Goal: Navigation & Orientation: Find specific page/section

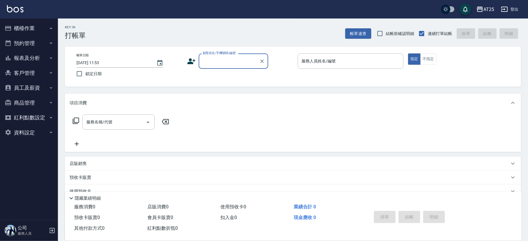
click at [26, 30] on button "櫃檯作業" at bounding box center [28, 28] width 53 height 15
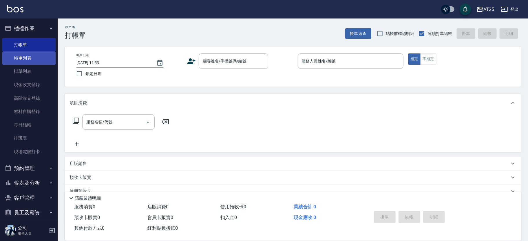
click at [36, 61] on link "帳單列表" at bounding box center [28, 58] width 53 height 13
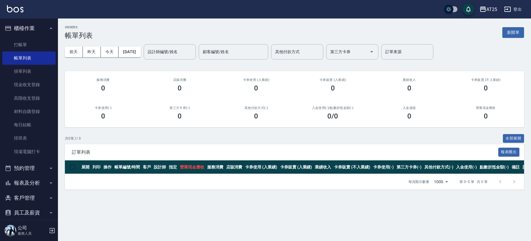
scroll to position [52, 0]
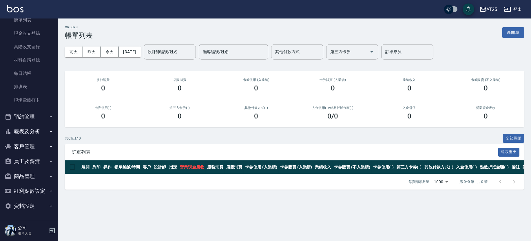
click at [39, 129] on button "報表及分析" at bounding box center [28, 131] width 53 height 15
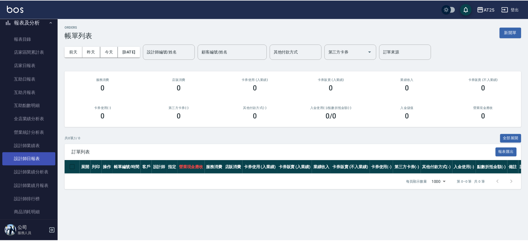
scroll to position [162, 0]
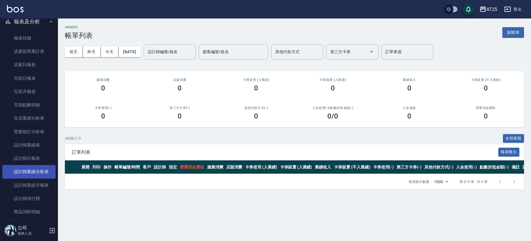
click at [38, 168] on link "設計師業績分析表" at bounding box center [28, 171] width 53 height 13
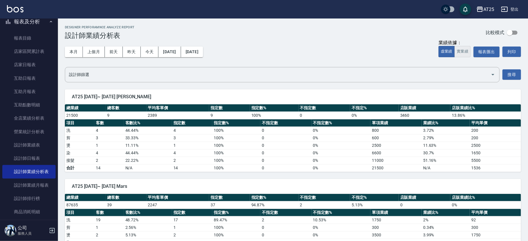
click at [470, 56] on button "實業績" at bounding box center [462, 51] width 16 height 11
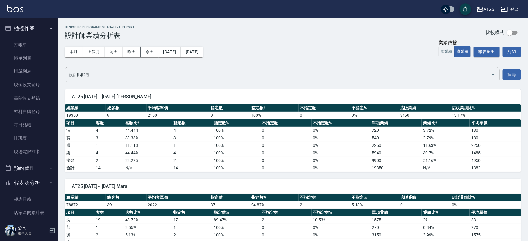
drag, startPoint x: 30, startPoint y: 56, endPoint x: 44, endPoint y: 33, distance: 26.9
click at [30, 56] on link "帳單列表" at bounding box center [28, 58] width 53 height 13
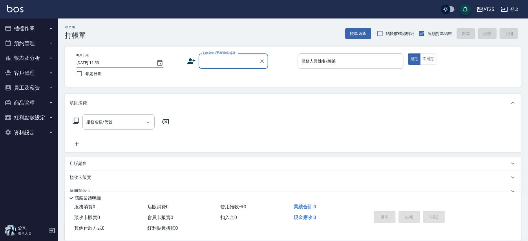
click at [33, 29] on button "櫃檯作業" at bounding box center [28, 28] width 53 height 15
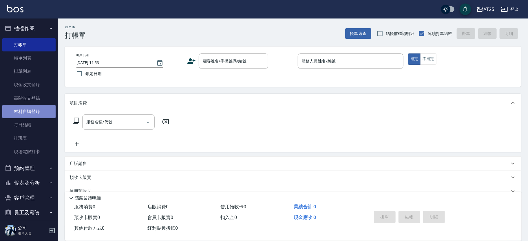
click at [39, 112] on link "材料自購登錄" at bounding box center [28, 111] width 53 height 13
